Goal: Check status: Check status

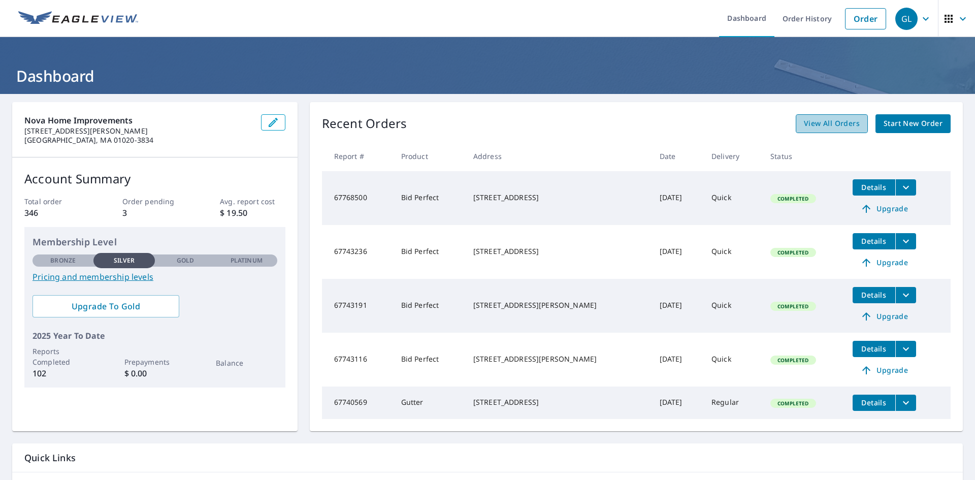
click at [844, 127] on span "View All Orders" at bounding box center [832, 123] width 56 height 13
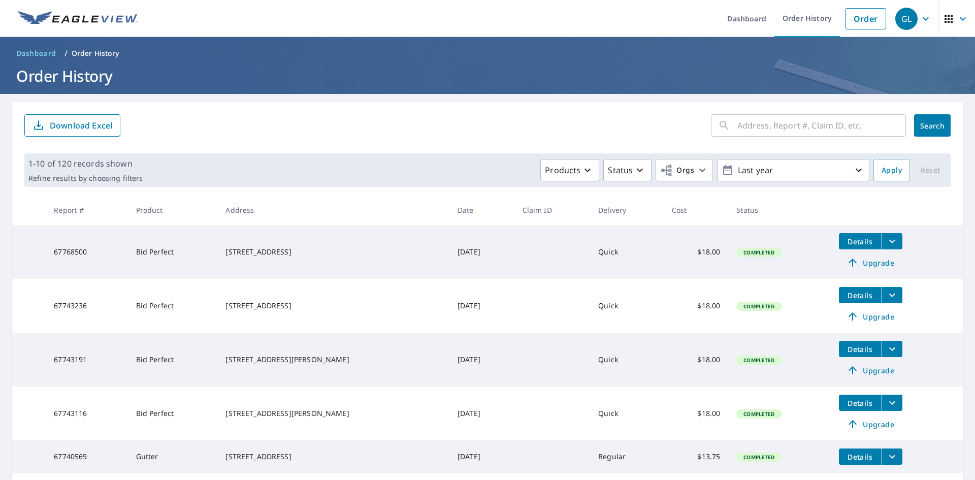
click at [743, 124] on input "text" at bounding box center [821, 125] width 169 height 28
type input "117"
click button "Search" at bounding box center [932, 125] width 37 height 22
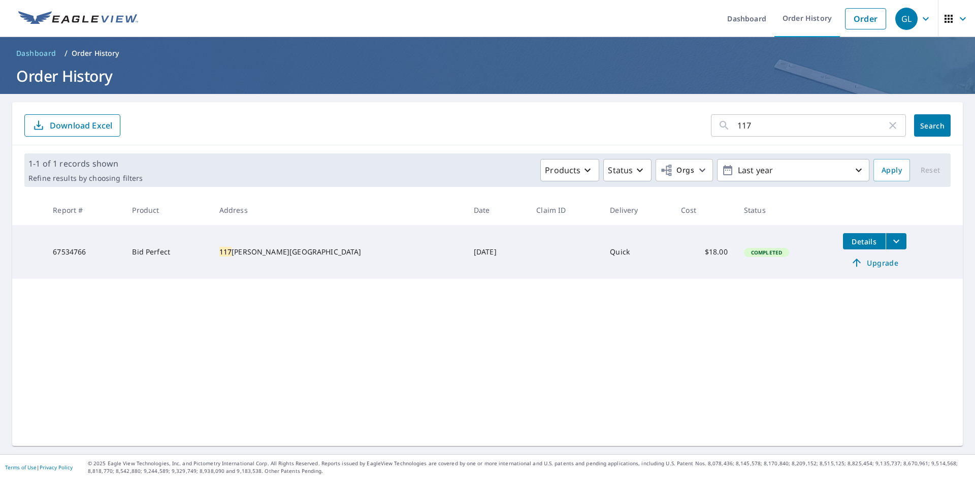
click at [276, 251] on div "[STREET_ADDRESS][PERSON_NAME]" at bounding box center [338, 252] width 238 height 10
click at [849, 242] on span "Details" at bounding box center [864, 242] width 30 height 10
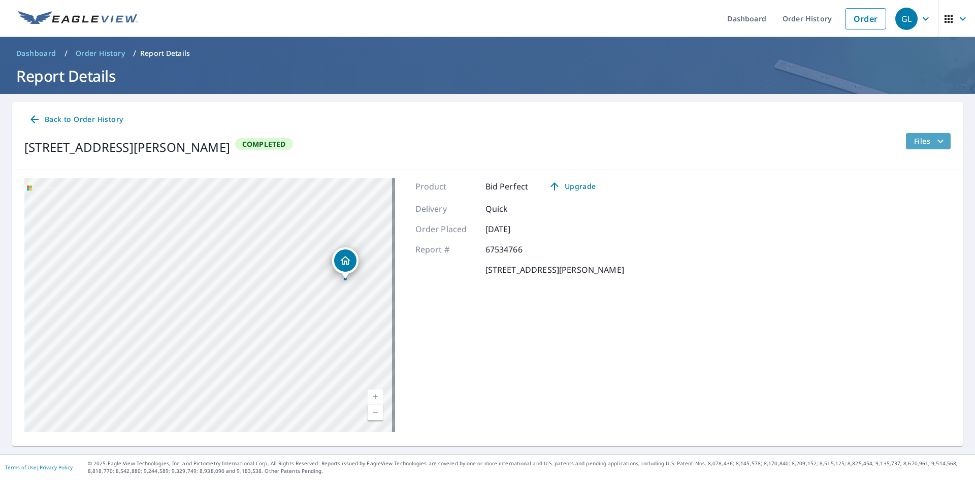
click at [934, 139] on icon "filesDropdownBtn-67534766" at bounding box center [940, 141] width 12 height 12
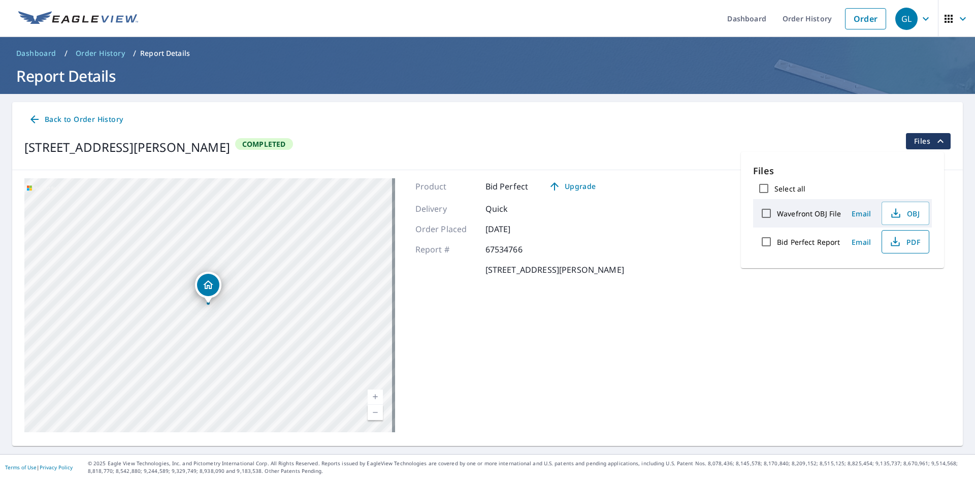
click at [912, 239] on span "PDF" at bounding box center [904, 242] width 32 height 12
